Goal: Communication & Community: Share content

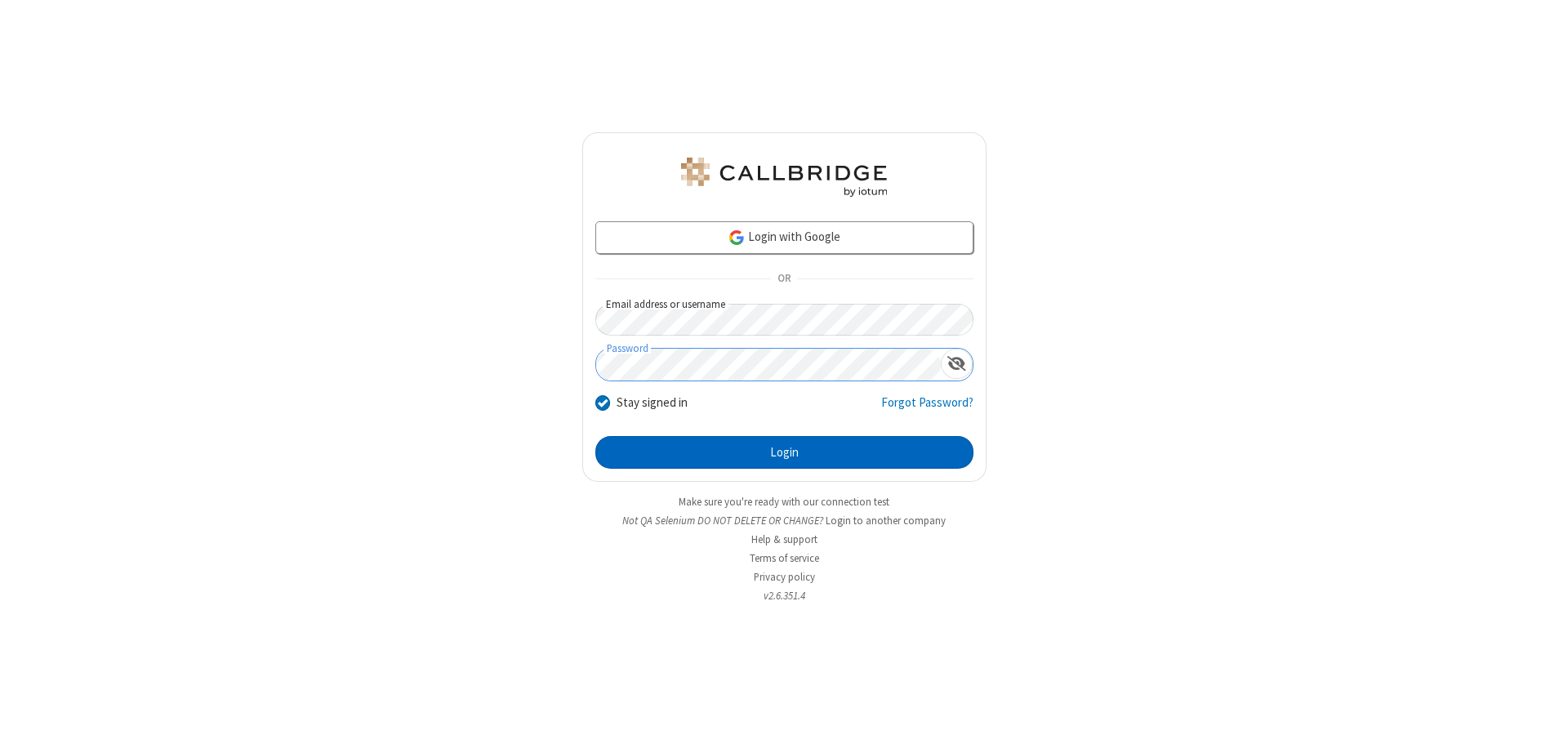
click at [784, 453] on button "Login" at bounding box center [784, 453] width 378 height 33
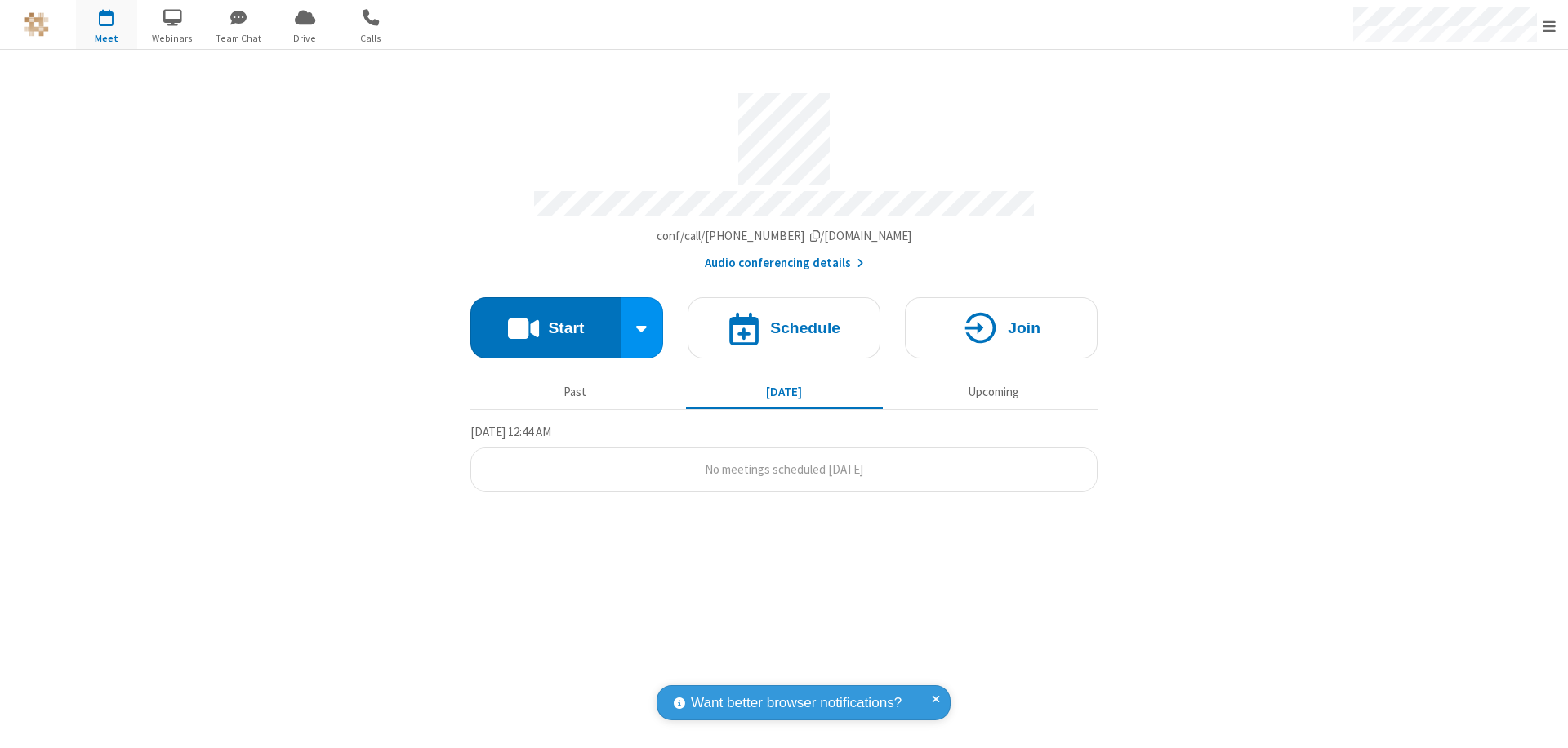
click at [546, 320] on button "Start" at bounding box center [546, 327] width 151 height 61
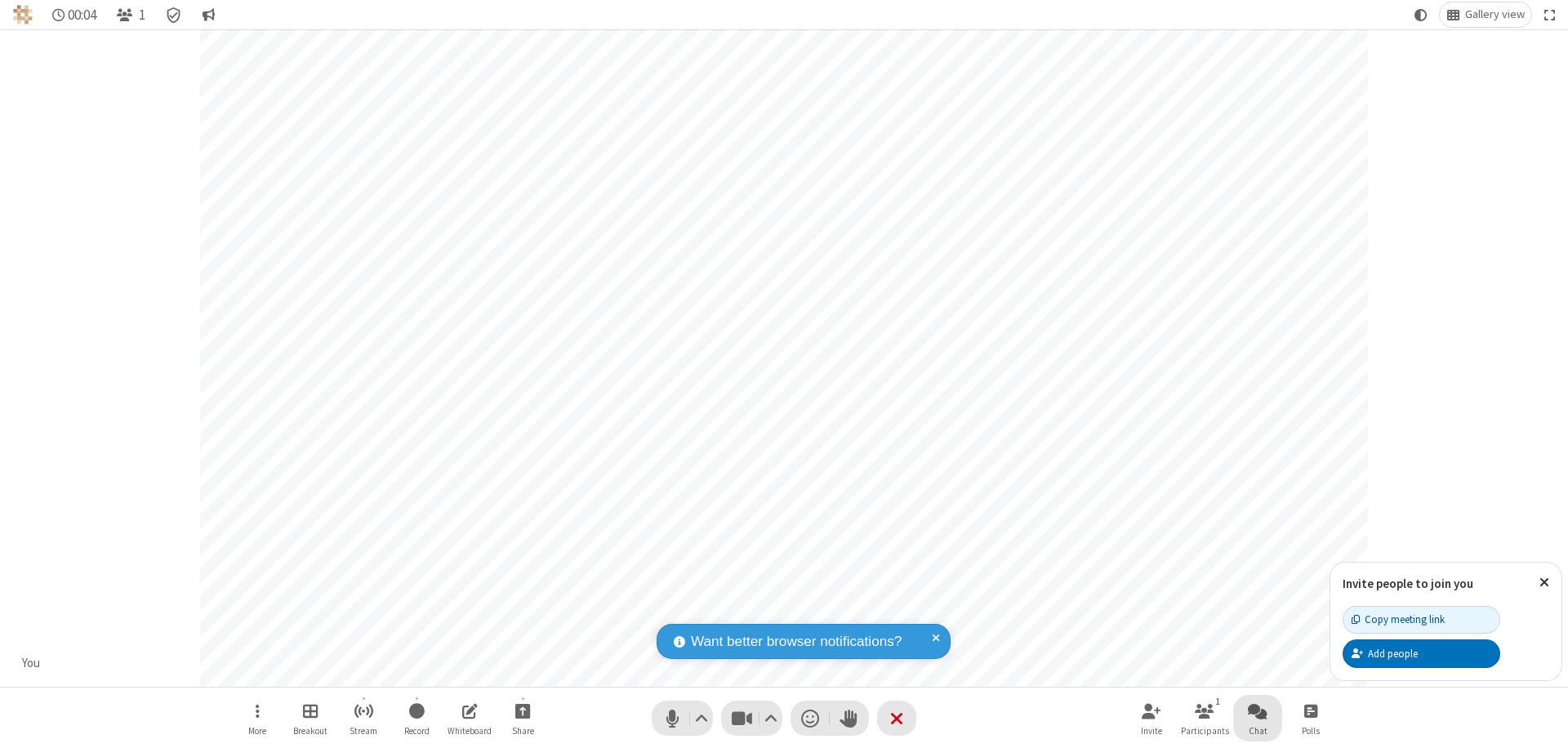
click at [1258, 710] on span "Open chat" at bounding box center [1257, 710] width 20 height 21
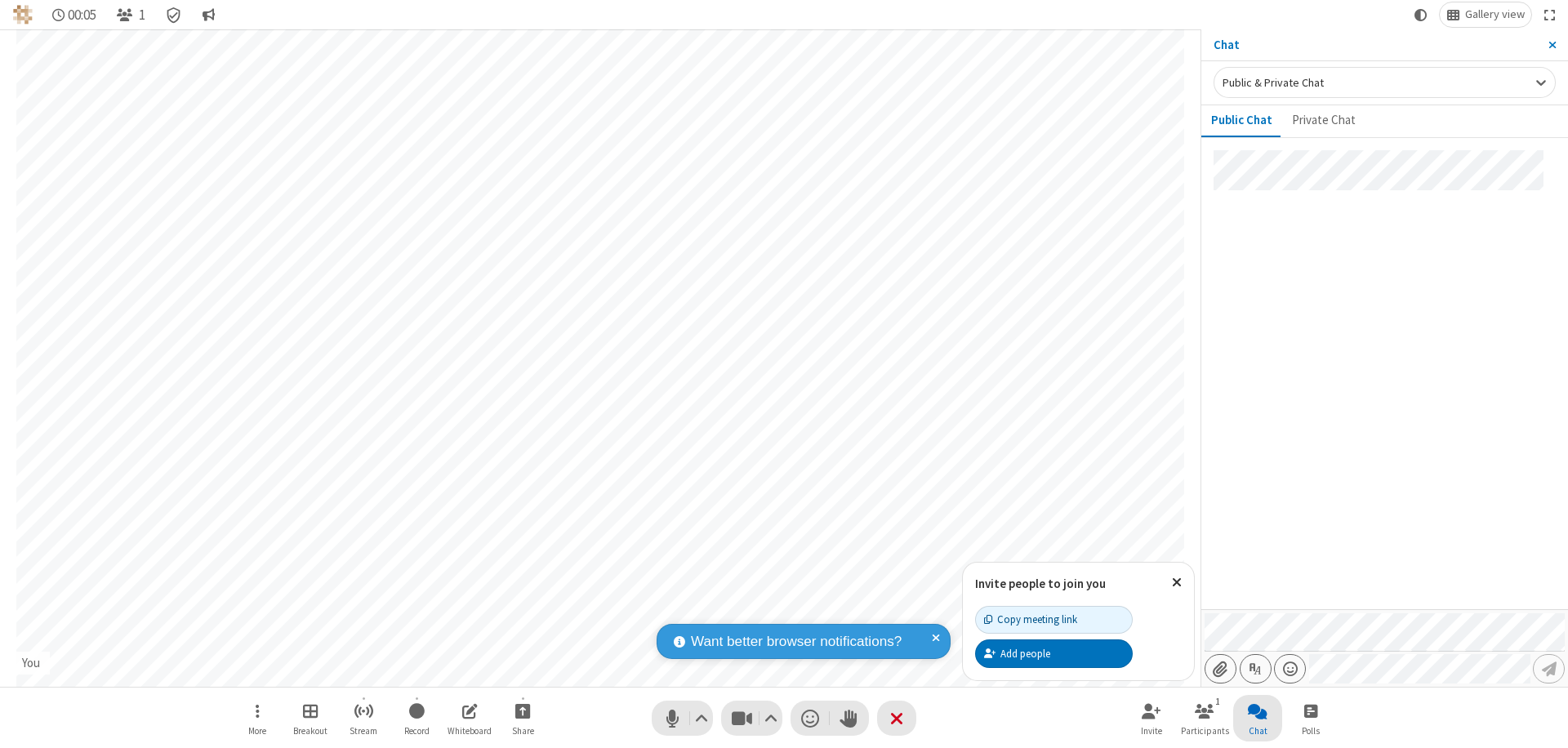
type input "C:\fakepath\doc_test.docx"
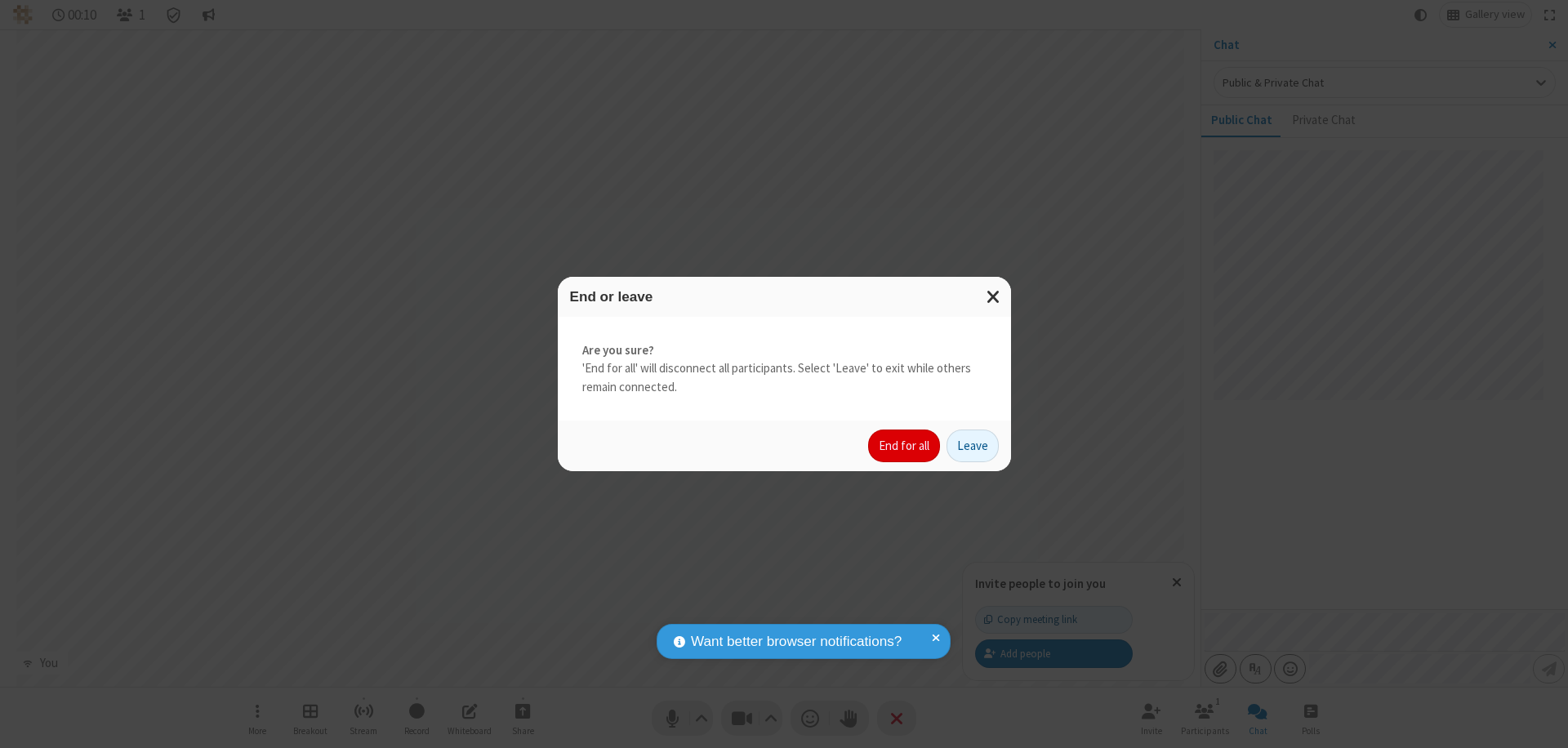
click at [905, 446] on button "End for all" at bounding box center [904, 446] width 72 height 33
